Goal: Transaction & Acquisition: Download file/media

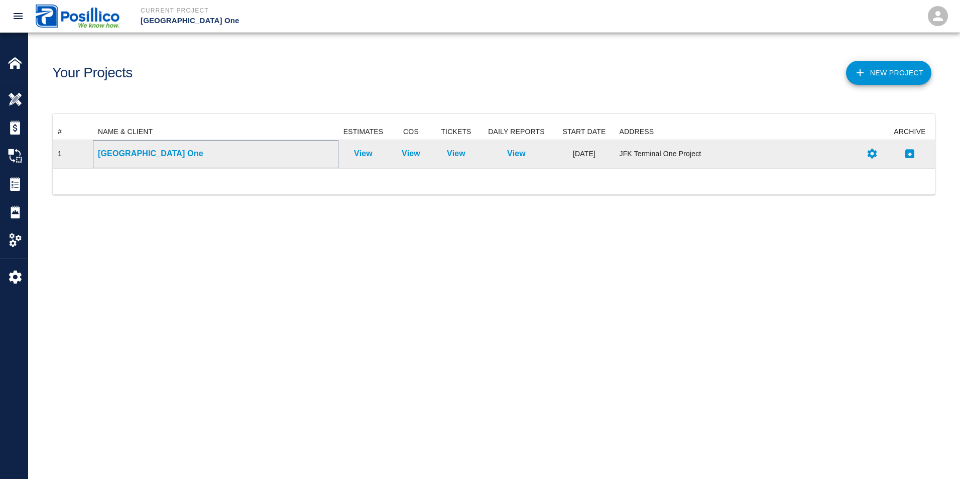
click at [141, 153] on p "[GEOGRAPHIC_DATA] One" at bounding box center [215, 154] width 235 height 12
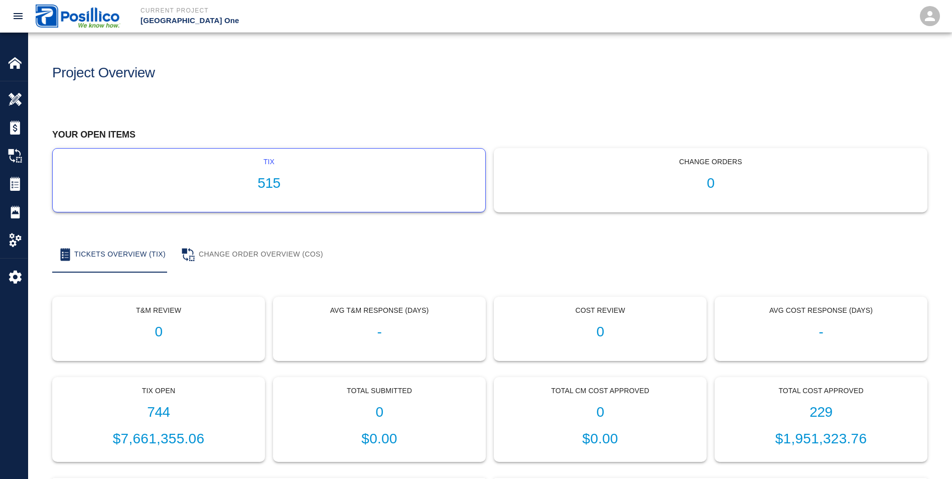
click at [177, 165] on p "tix" at bounding box center [269, 162] width 417 height 11
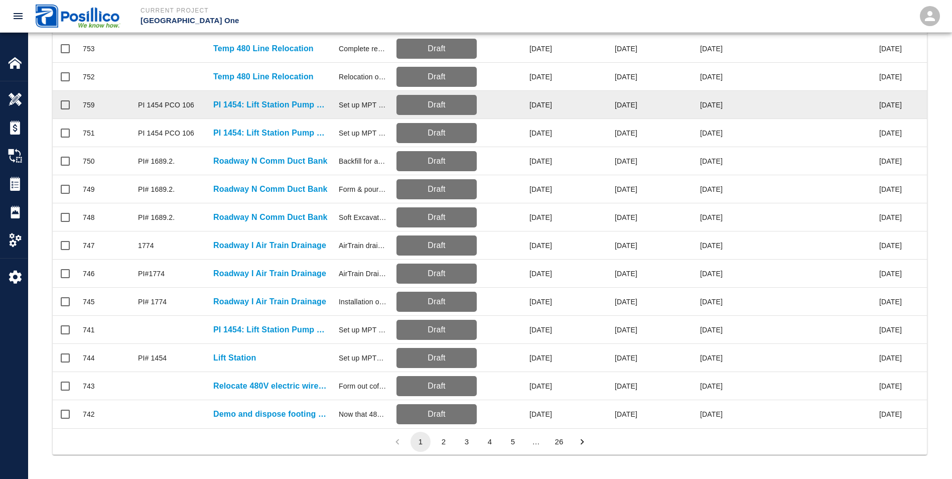
scroll to position [416, 0]
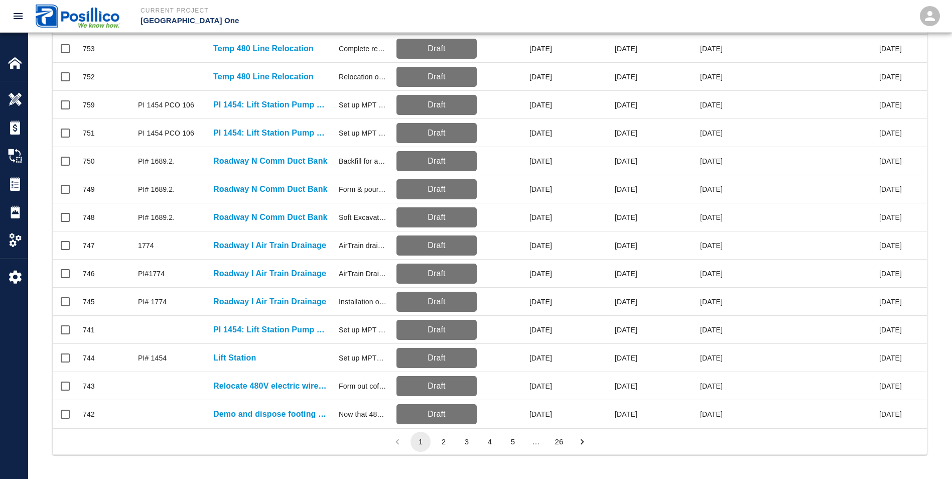
click at [440, 442] on button "2" at bounding box center [444, 442] width 20 height 20
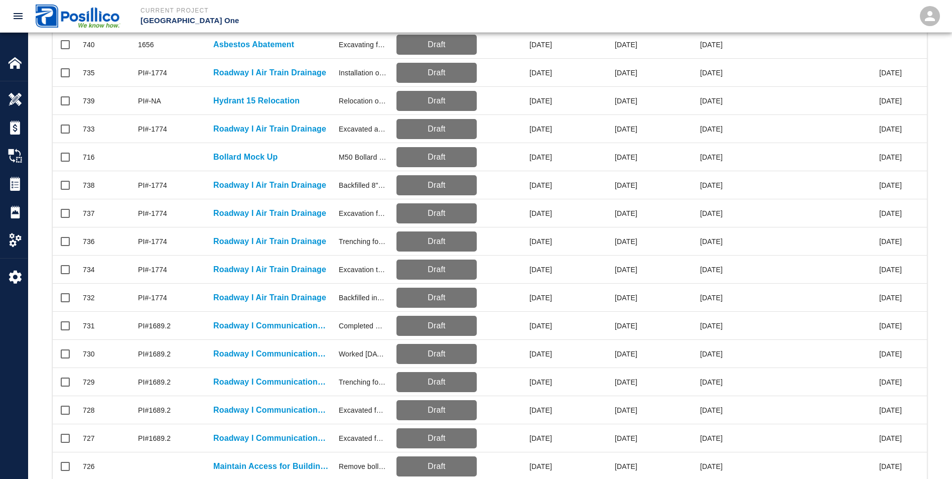
scroll to position [215, 0]
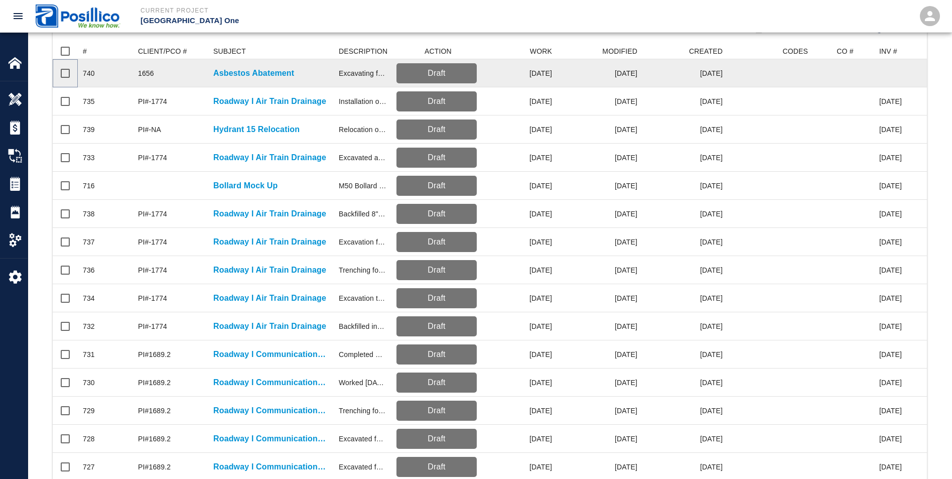
click at [65, 75] on input "Select row" at bounding box center [65, 73] width 21 height 21
checkbox input "true"
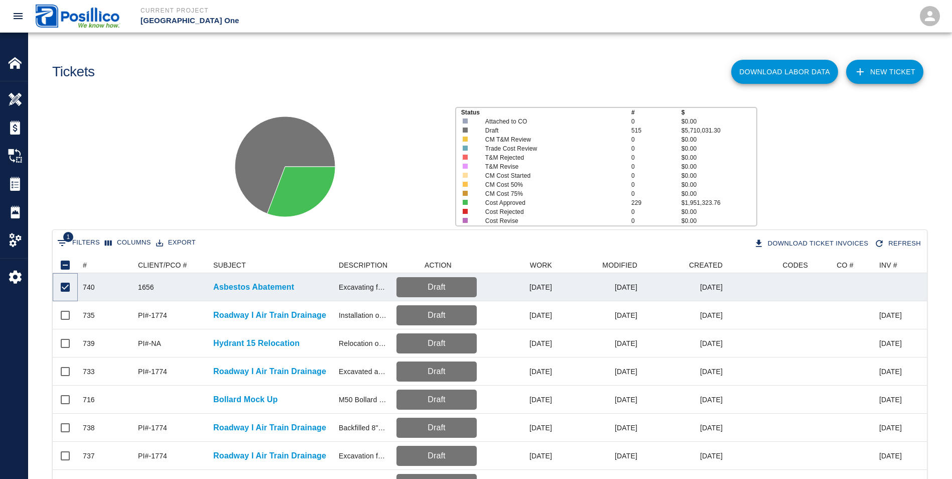
scroll to position [0, 0]
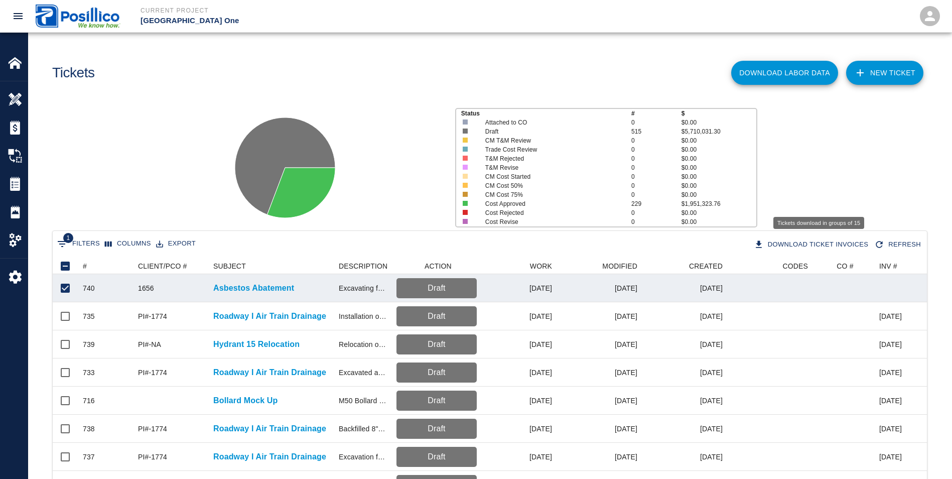
click at [812, 243] on button "Download Ticket Invoices" at bounding box center [812, 245] width 121 height 18
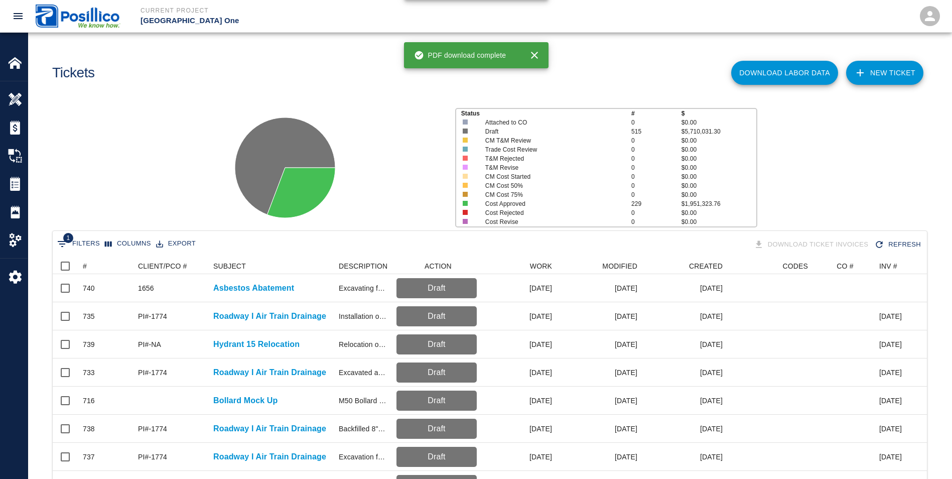
checkbox input "false"
